Goal: Transaction & Acquisition: Obtain resource

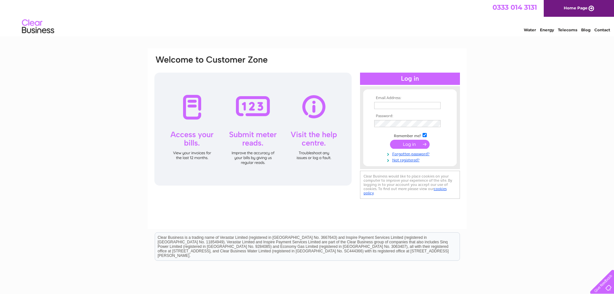
click at [392, 106] on input "text" at bounding box center [407, 105] width 66 height 7
type input "H"
type input "houseofmeg@yahoo.co.uk"
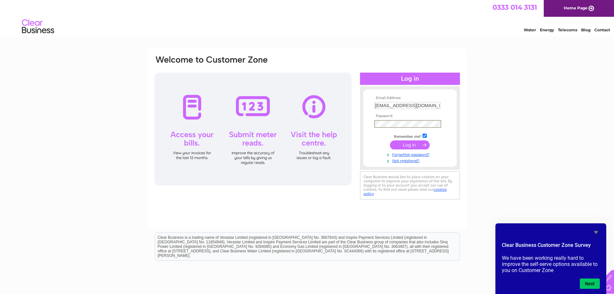
click at [400, 144] on input "submit" at bounding box center [410, 144] width 40 height 9
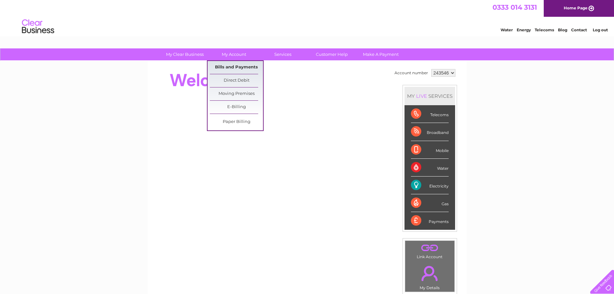
click at [246, 66] on link "Bills and Payments" at bounding box center [236, 67] width 53 height 13
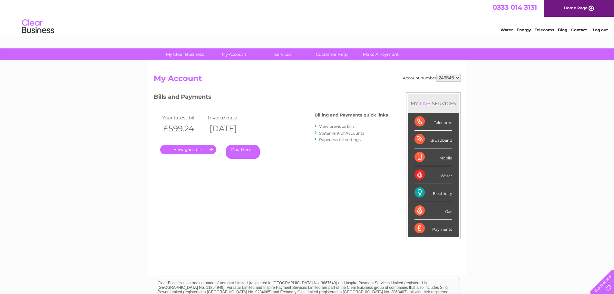
click at [333, 126] on link "View previous bills" at bounding box center [336, 126] width 35 height 5
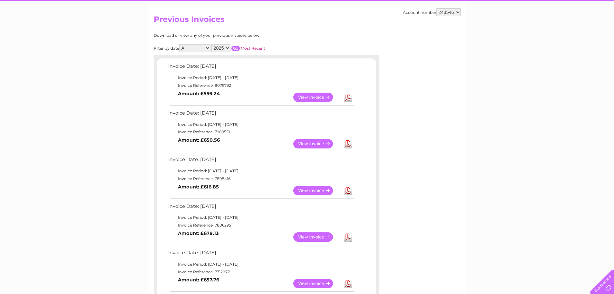
scroll to position [64, 0]
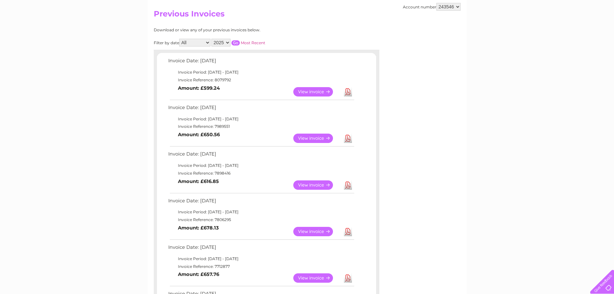
click at [348, 184] on link "Download" at bounding box center [348, 184] width 8 height 9
drag, startPoint x: 570, startPoint y: 13, endPoint x: 348, endPoint y: 141, distance: 256.3
click at [348, 141] on link "Download" at bounding box center [348, 137] width 8 height 9
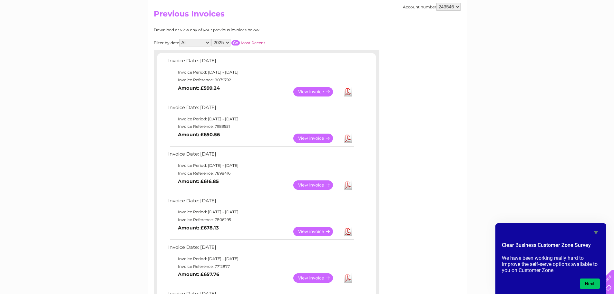
click at [346, 90] on link "Download" at bounding box center [348, 91] width 8 height 9
